Goal: Transaction & Acquisition: Obtain resource

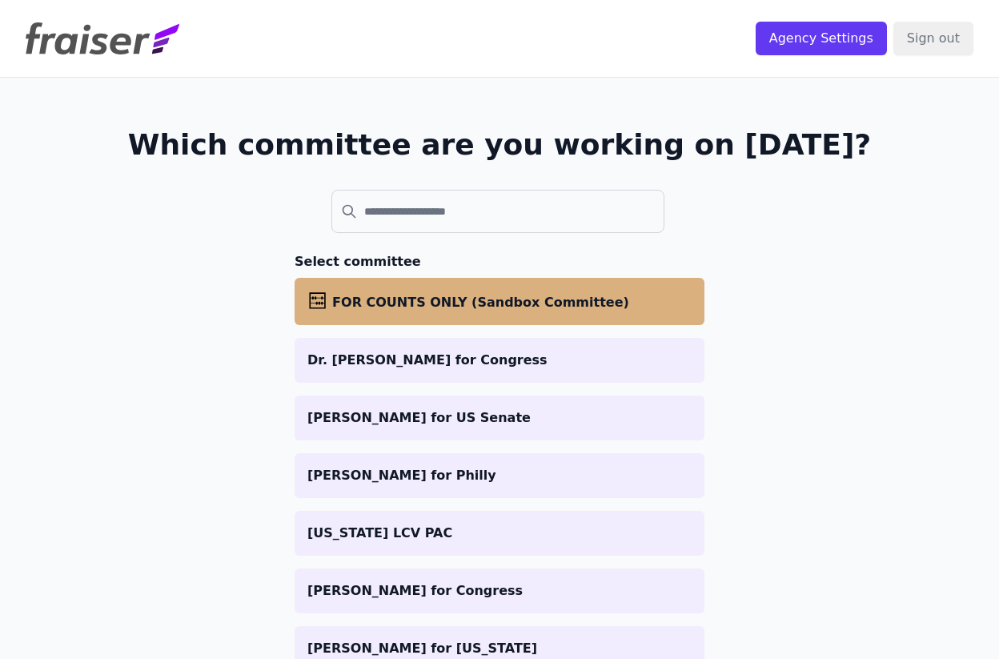
click at [450, 289] on li "abacus FOR COUNTS ONLY (Sandbox Committee)" at bounding box center [500, 301] width 410 height 47
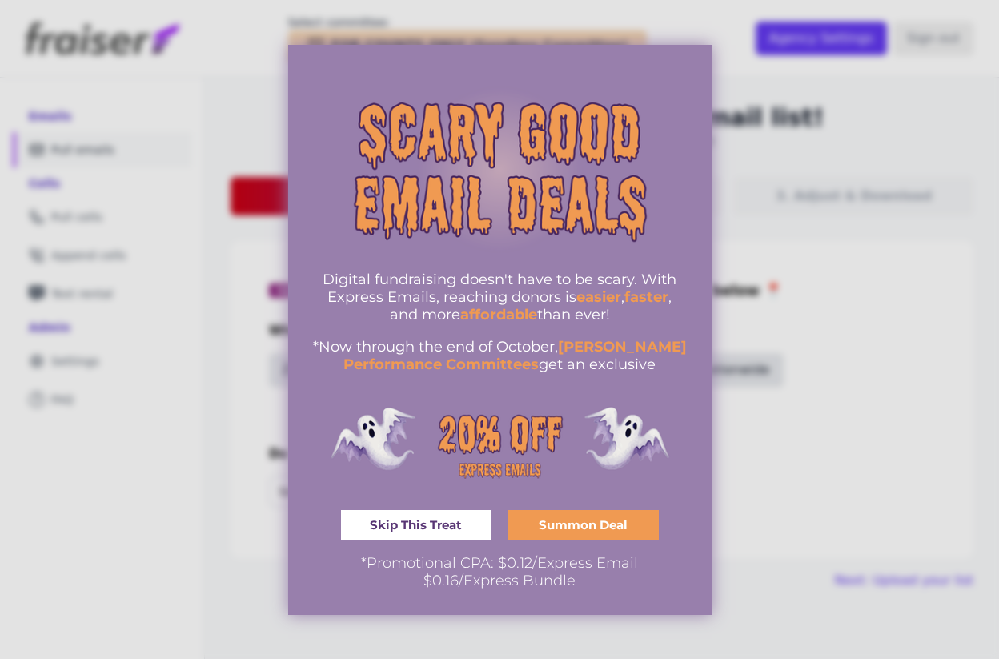
click at [446, 528] on span "Skip This Treat" at bounding box center [416, 525] width 92 height 12
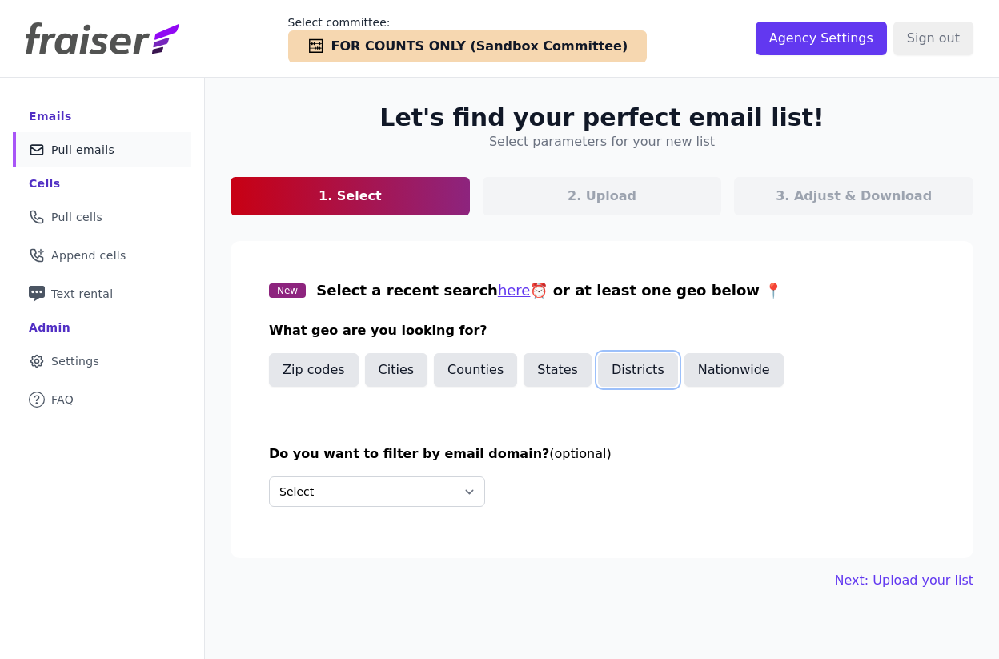
click at [605, 375] on button "Districts" at bounding box center [638, 370] width 80 height 34
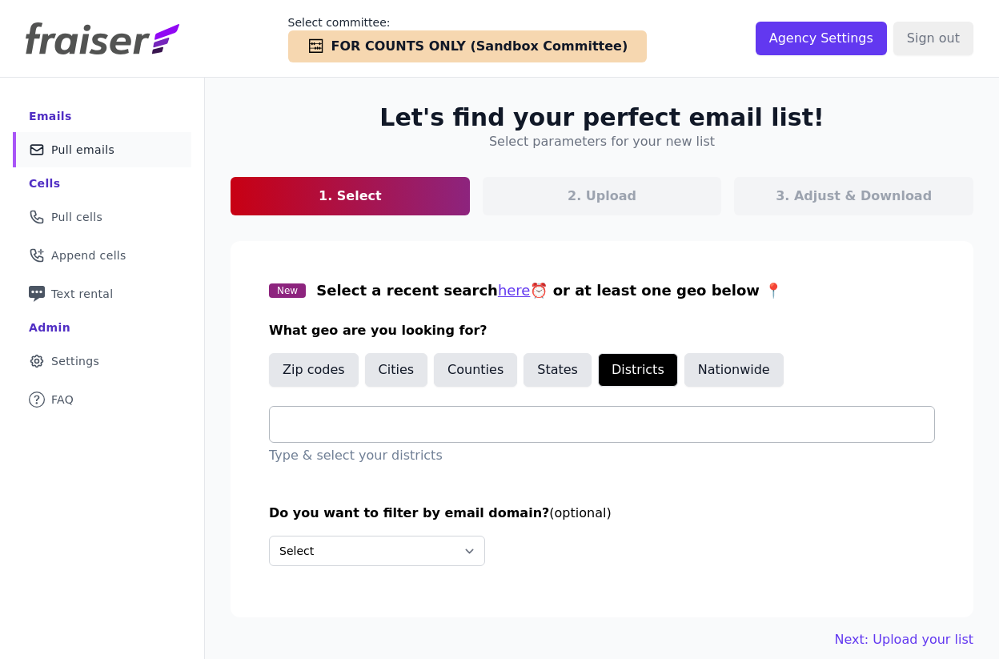
click at [450, 419] on input "text" at bounding box center [609, 424] width 652 height 19
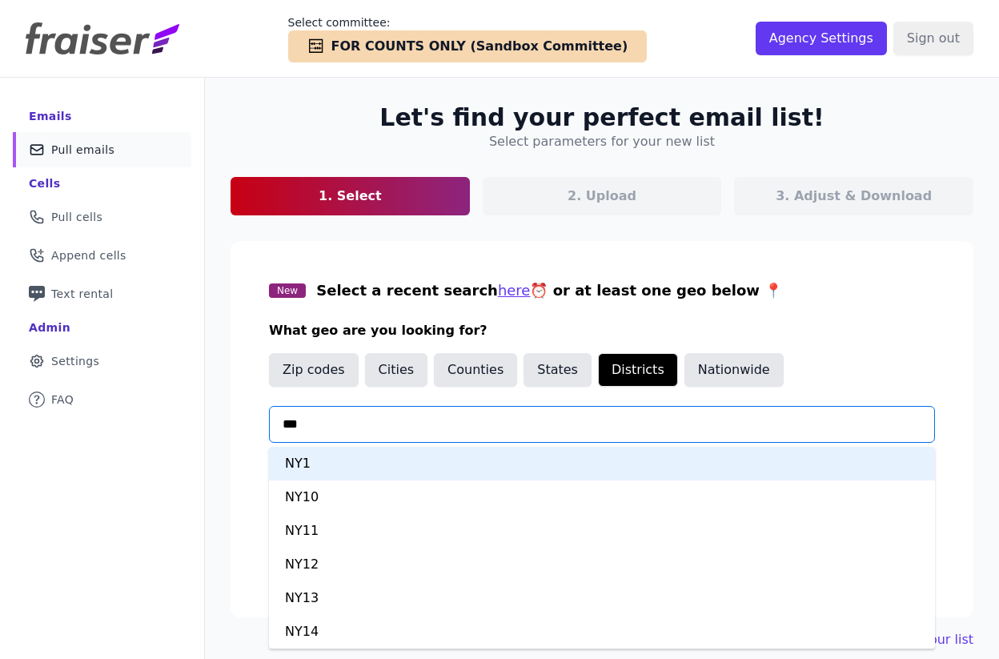
type input "****"
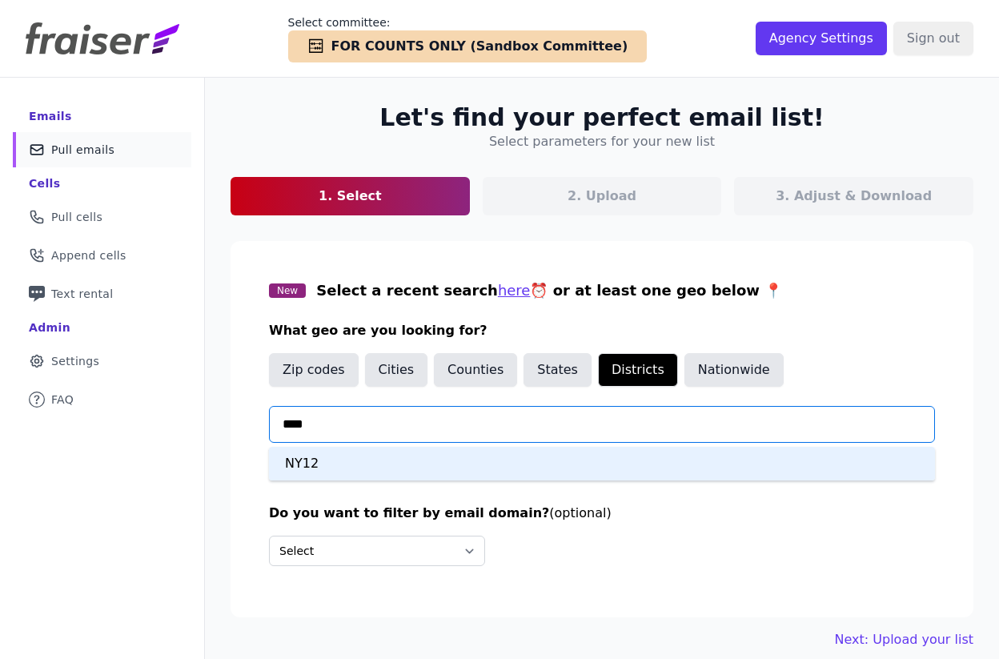
click at [320, 473] on div "NY12" at bounding box center [602, 464] width 666 height 34
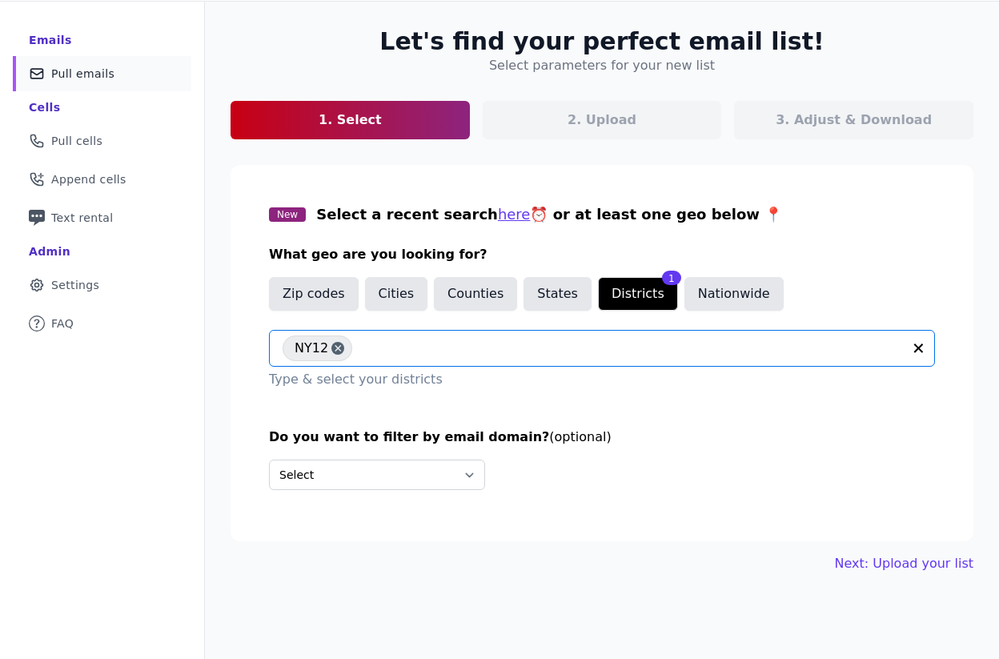
scroll to position [78, 0]
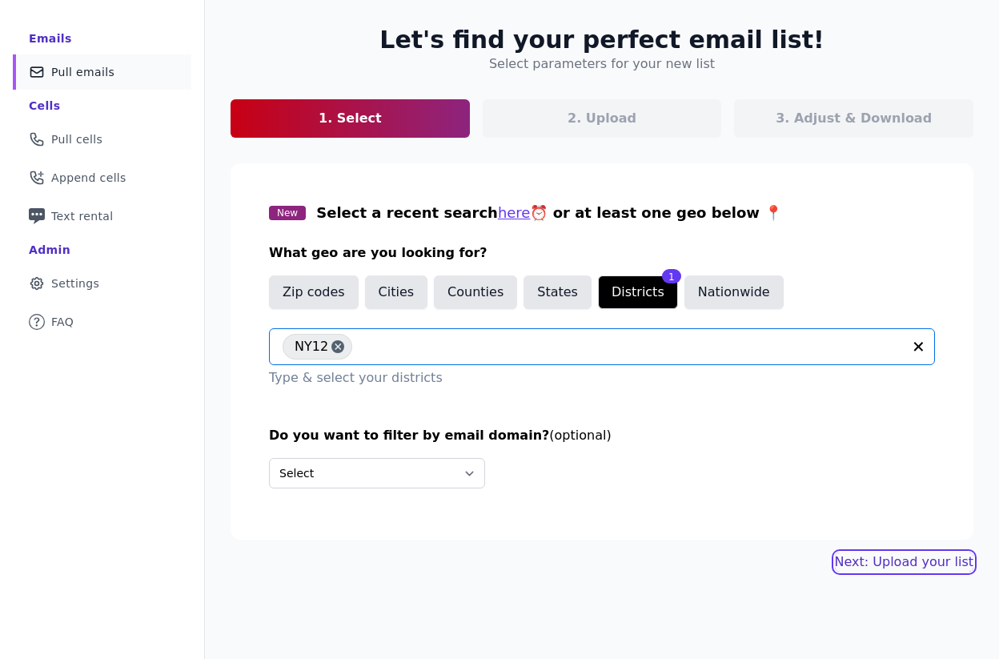
click at [874, 565] on link "Next: Upload your list" at bounding box center [904, 561] width 138 height 19
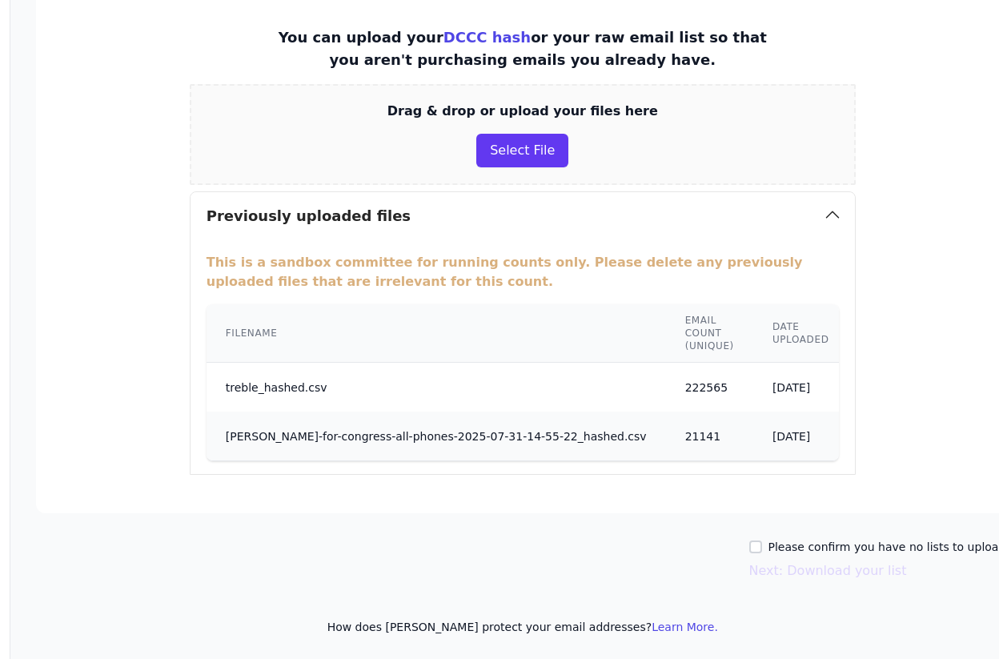
scroll to position [280, 149]
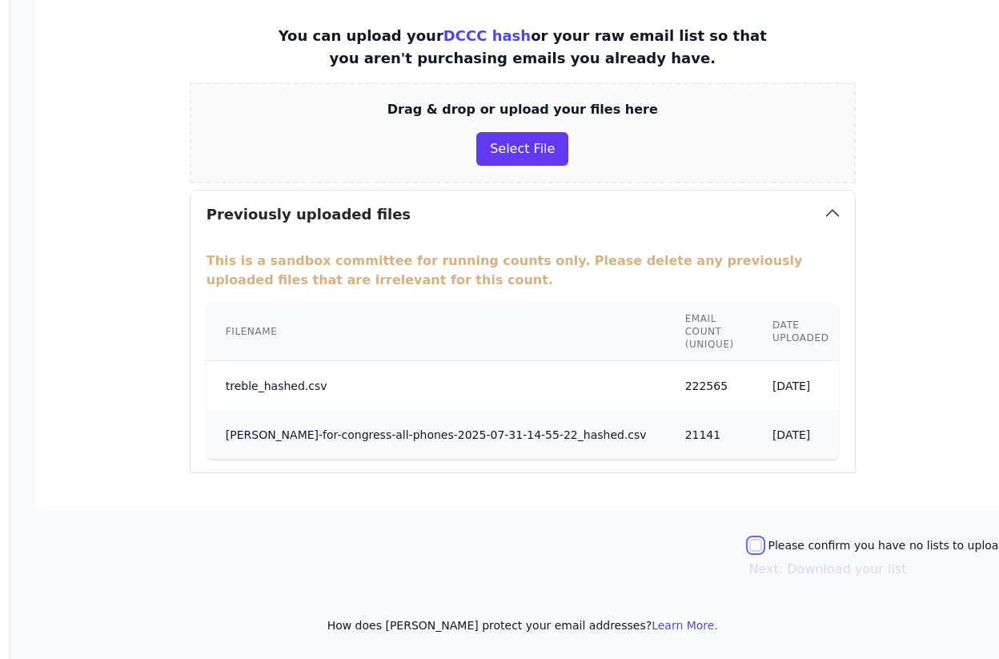
click at [762, 543] on input "Please confirm you have no lists to upload." at bounding box center [755, 545] width 13 height 13
checkbox input "true"
click at [780, 567] on button "Next: Download your list" at bounding box center [828, 569] width 158 height 19
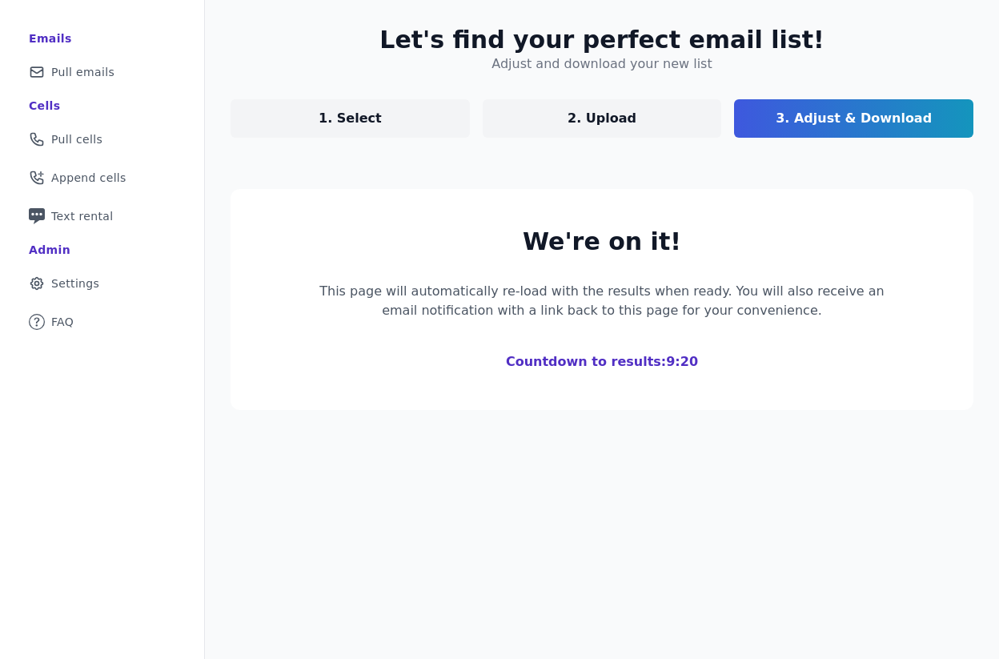
scroll to position [280, 0]
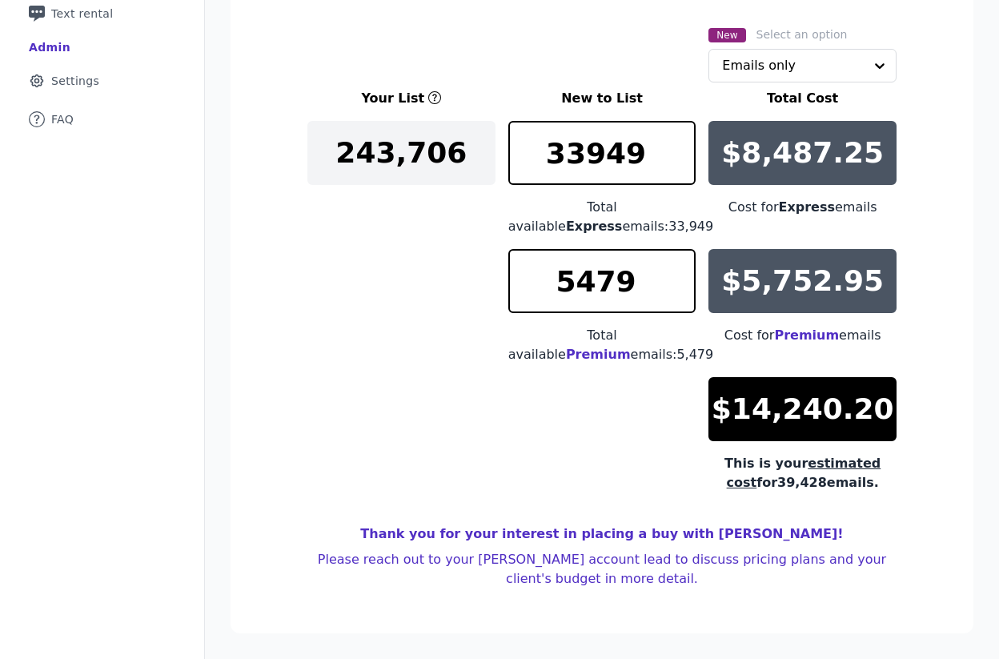
click at [775, 86] on section "New Select an option Emails only Your List New to List Total Cost 243,706 33949…" at bounding box center [602, 309] width 743 height 647
click at [775, 72] on input "text" at bounding box center [793, 66] width 142 height 32
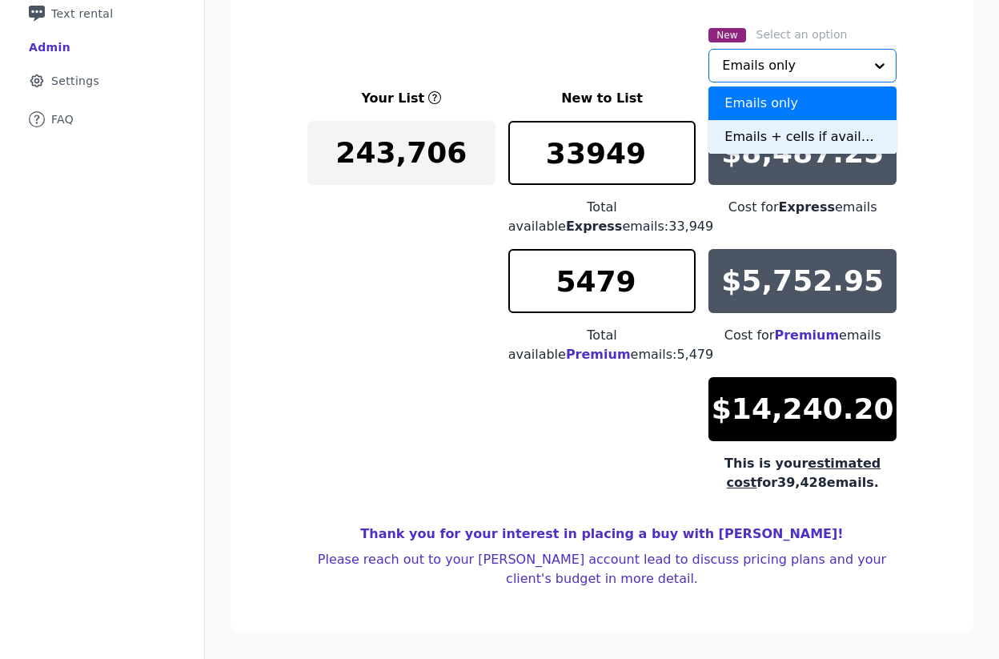
click at [784, 132] on div "Emails + cells if available" at bounding box center [802, 137] width 188 height 34
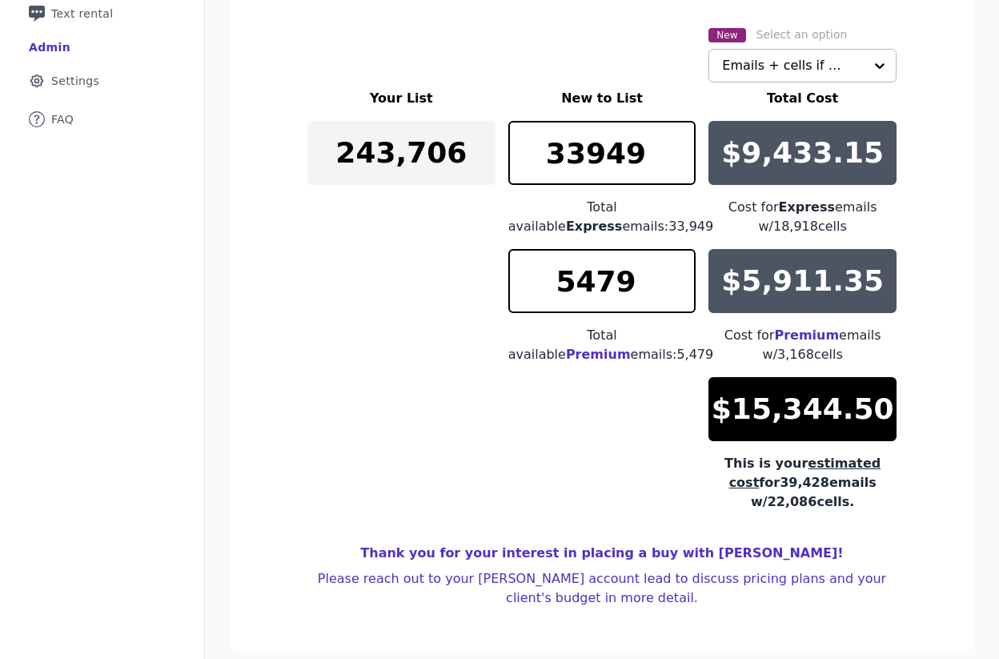
click at [295, 311] on section "New Select an option Emails + cells if available Your List New to List Total Co…" at bounding box center [602, 319] width 743 height 666
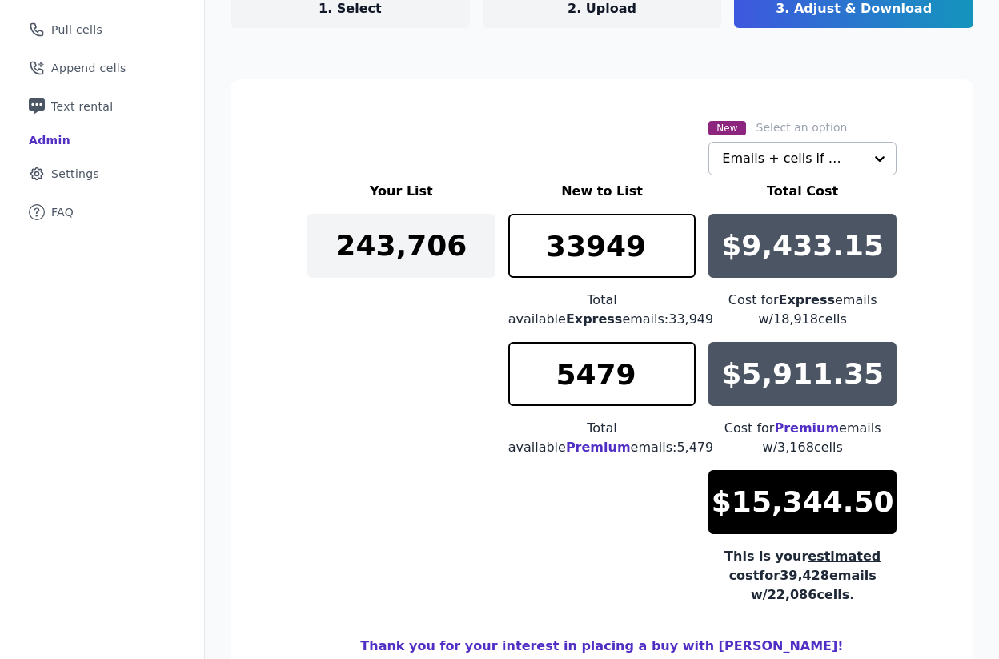
scroll to position [300, 0]
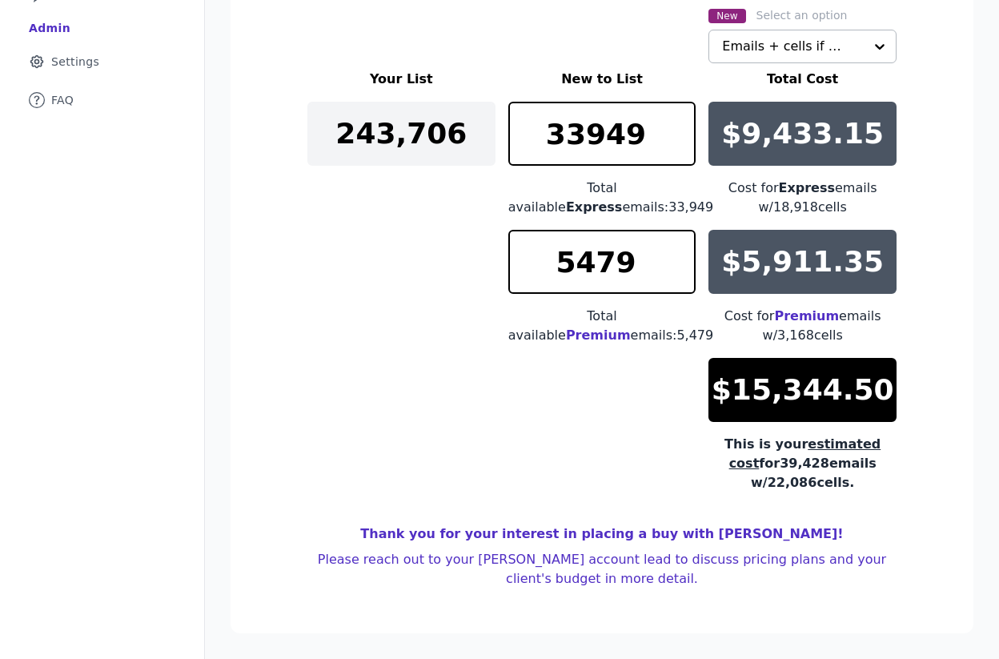
click at [359, 318] on div "Your List New to List Total Cost 243,706 33949 Total available Express emails: …" at bounding box center [601, 281] width 589 height 423
